Goal: Find specific page/section: Find specific page/section

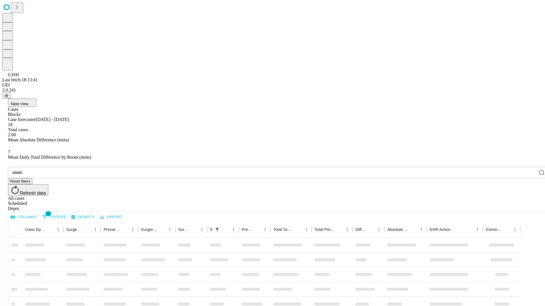
click at [530, 206] on div "Depot" at bounding box center [278, 208] width 540 height 5
